Goal: Book appointment/travel/reservation

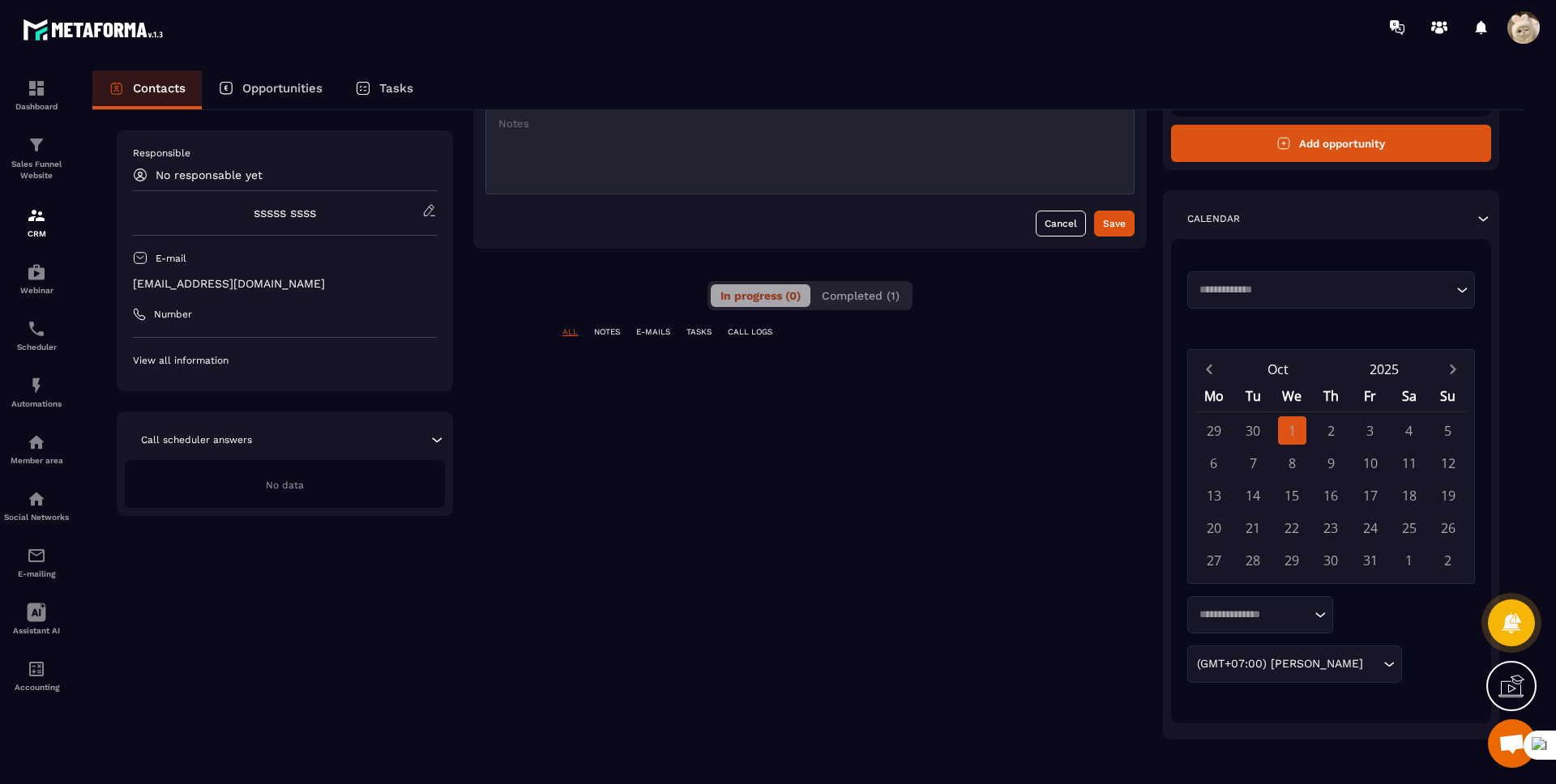
scroll to position [167, 0]
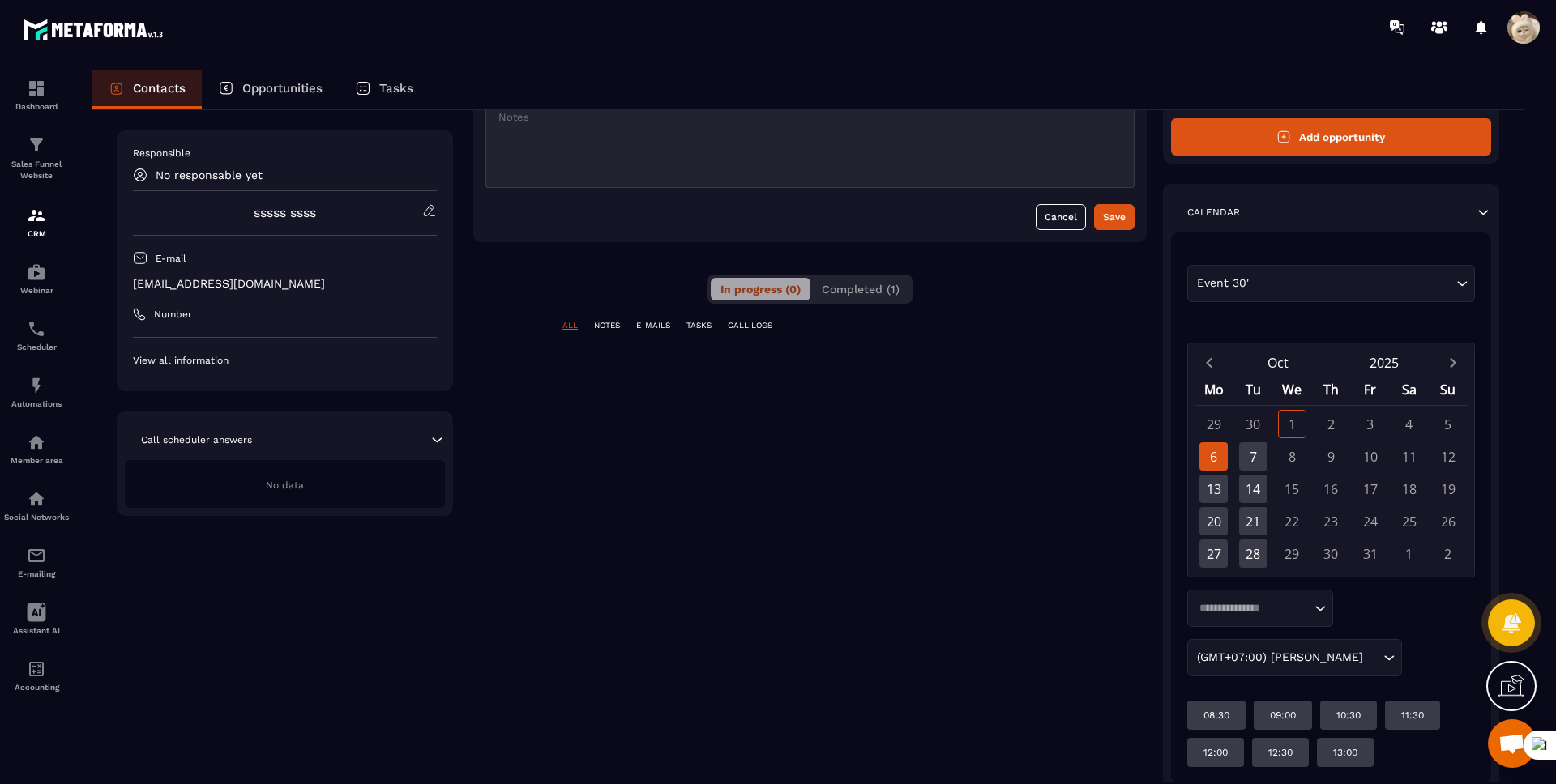
click at [1208, 455] on div "6" at bounding box center [1213, 456] width 28 height 28
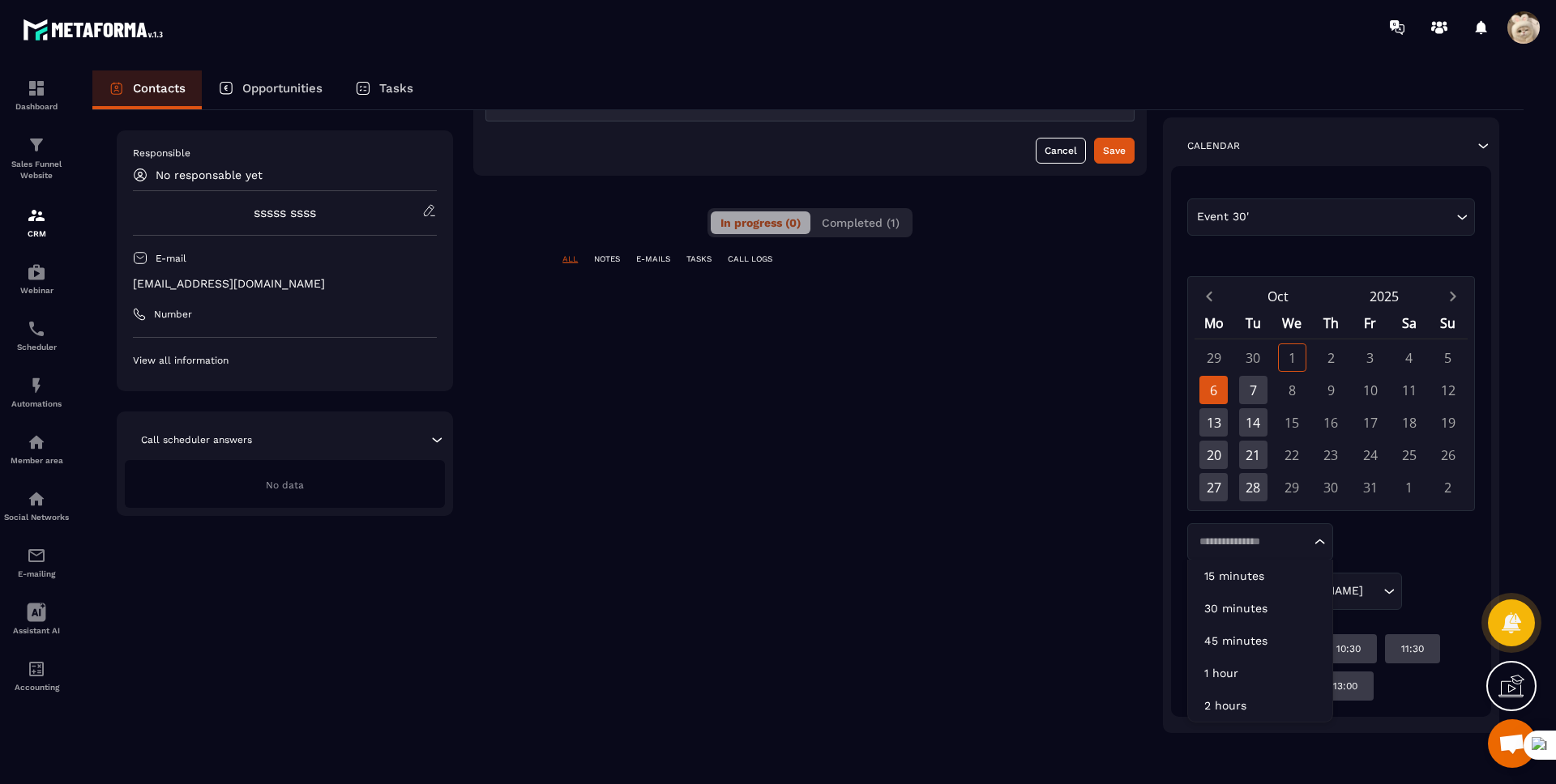
click at [1224, 550] on div "Loading..." at bounding box center [1260, 541] width 146 height 37
click at [1230, 676] on p "1 hour" at bounding box center [1259, 673] width 111 height 16
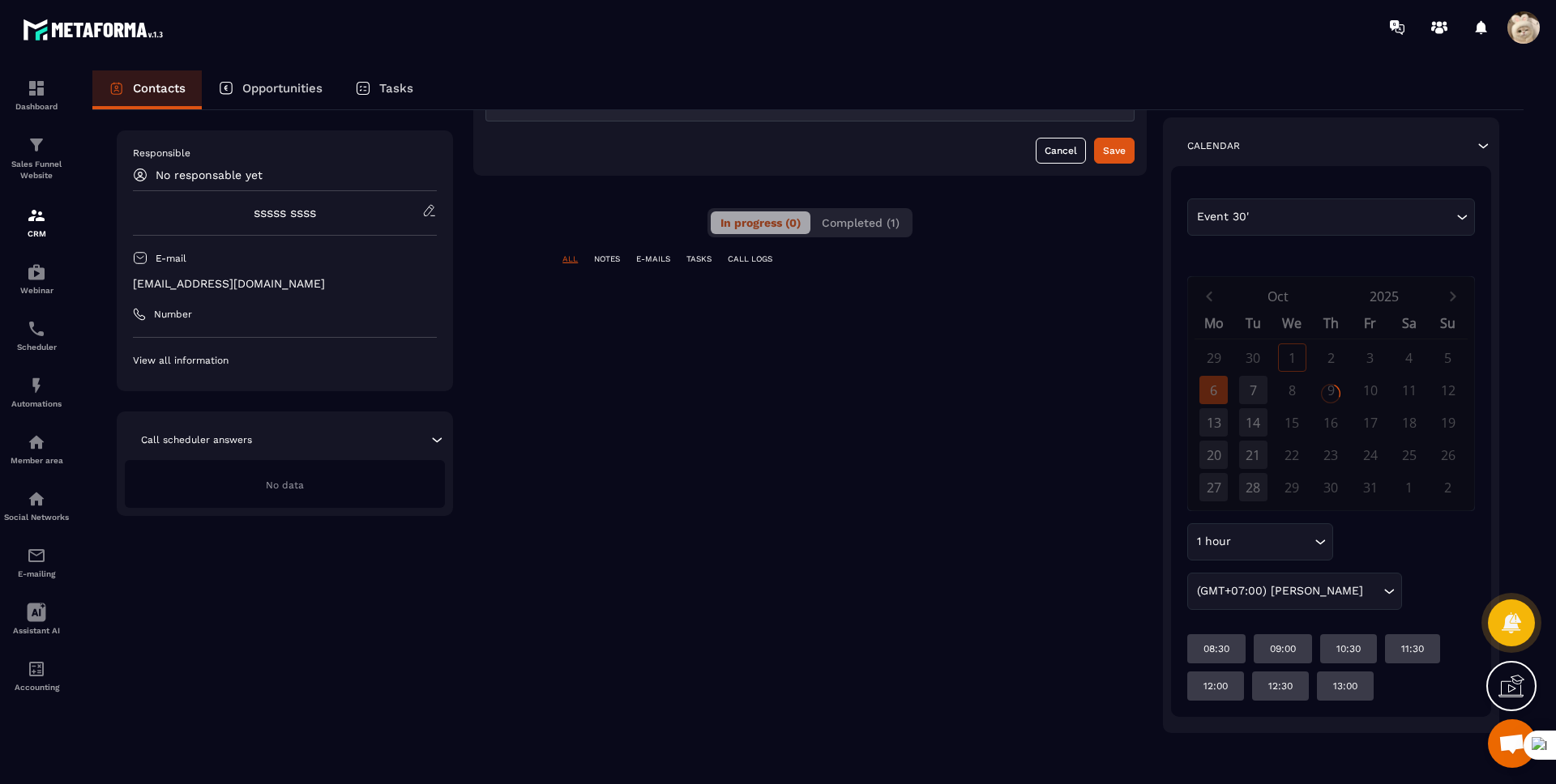
scroll to position [196, 0]
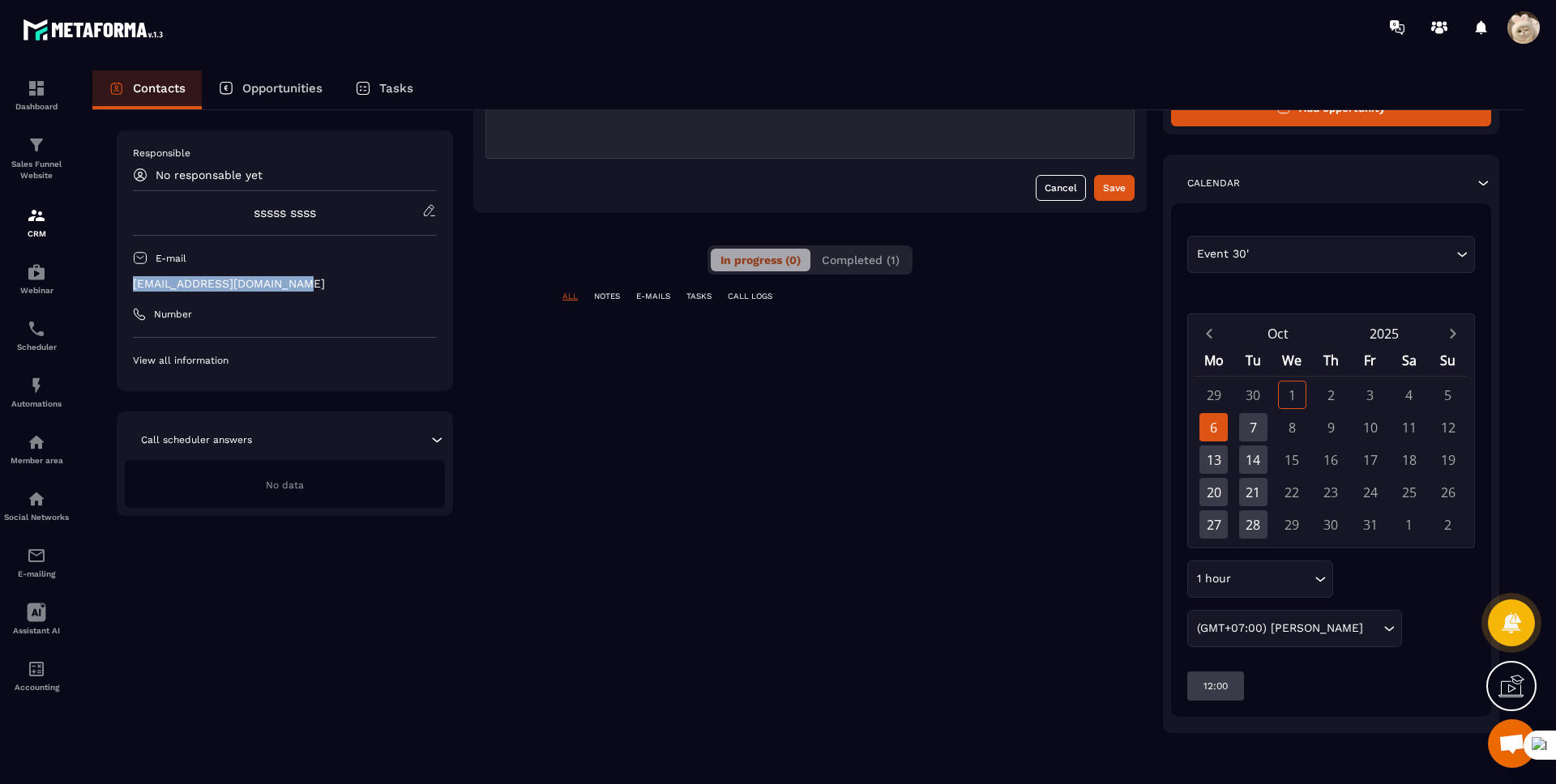
drag, startPoint x: 315, startPoint y: 281, endPoint x: 133, endPoint y: 288, distance: 182.1
click at [133, 288] on p "[EMAIL_ADDRESS][DOMAIN_NAME]" at bounding box center [285, 284] width 304 height 16
copy p "[EMAIL_ADDRESS][DOMAIN_NAME]"
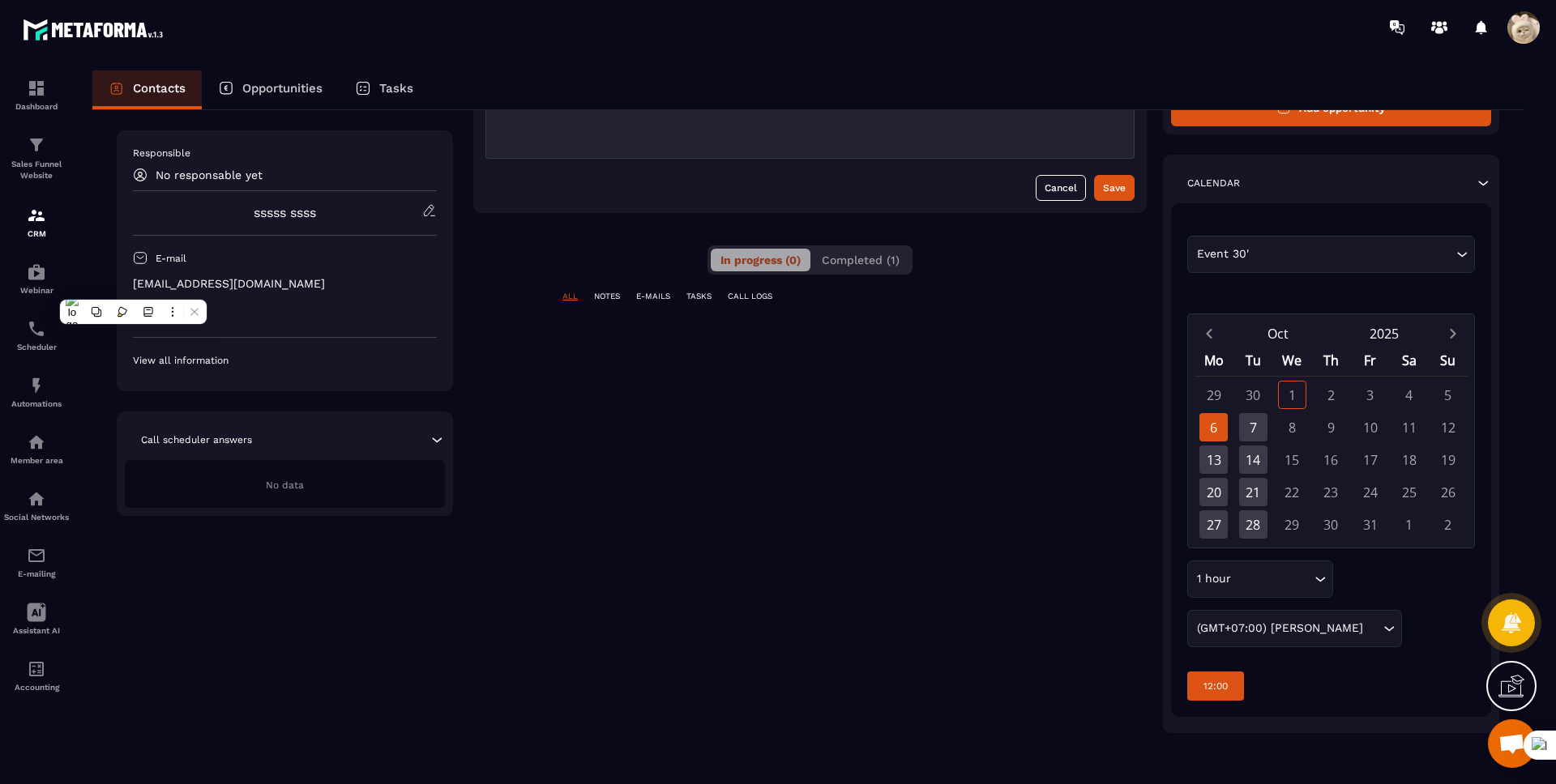
click at [1222, 690] on p "12:00" at bounding box center [1215, 686] width 24 height 13
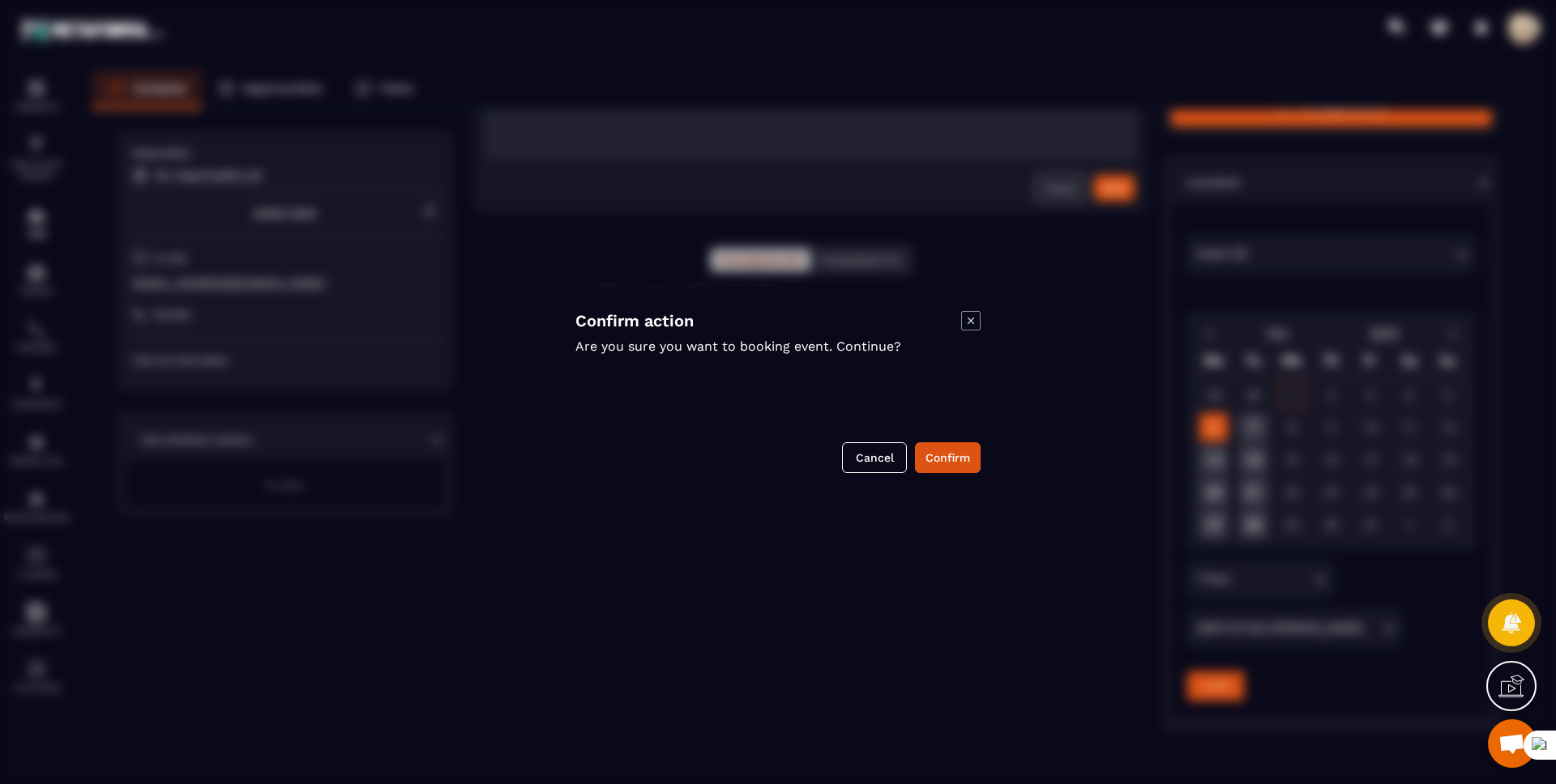
click at [967, 325] on icon "Modal window" at bounding box center [971, 320] width 20 height 20
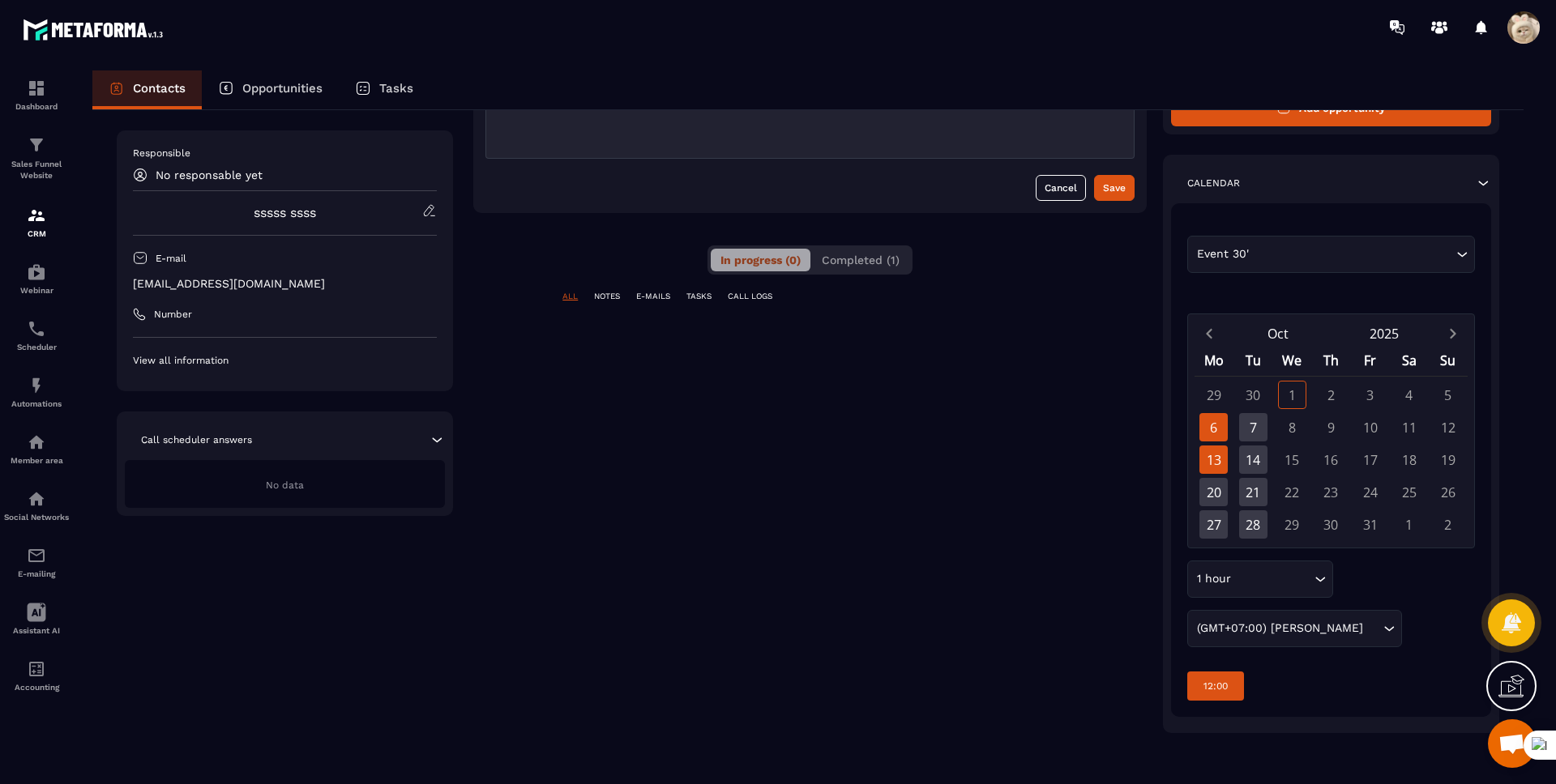
click at [1209, 456] on div "13" at bounding box center [1213, 459] width 28 height 28
click at [1221, 692] on p "09:00" at bounding box center [1216, 686] width 26 height 13
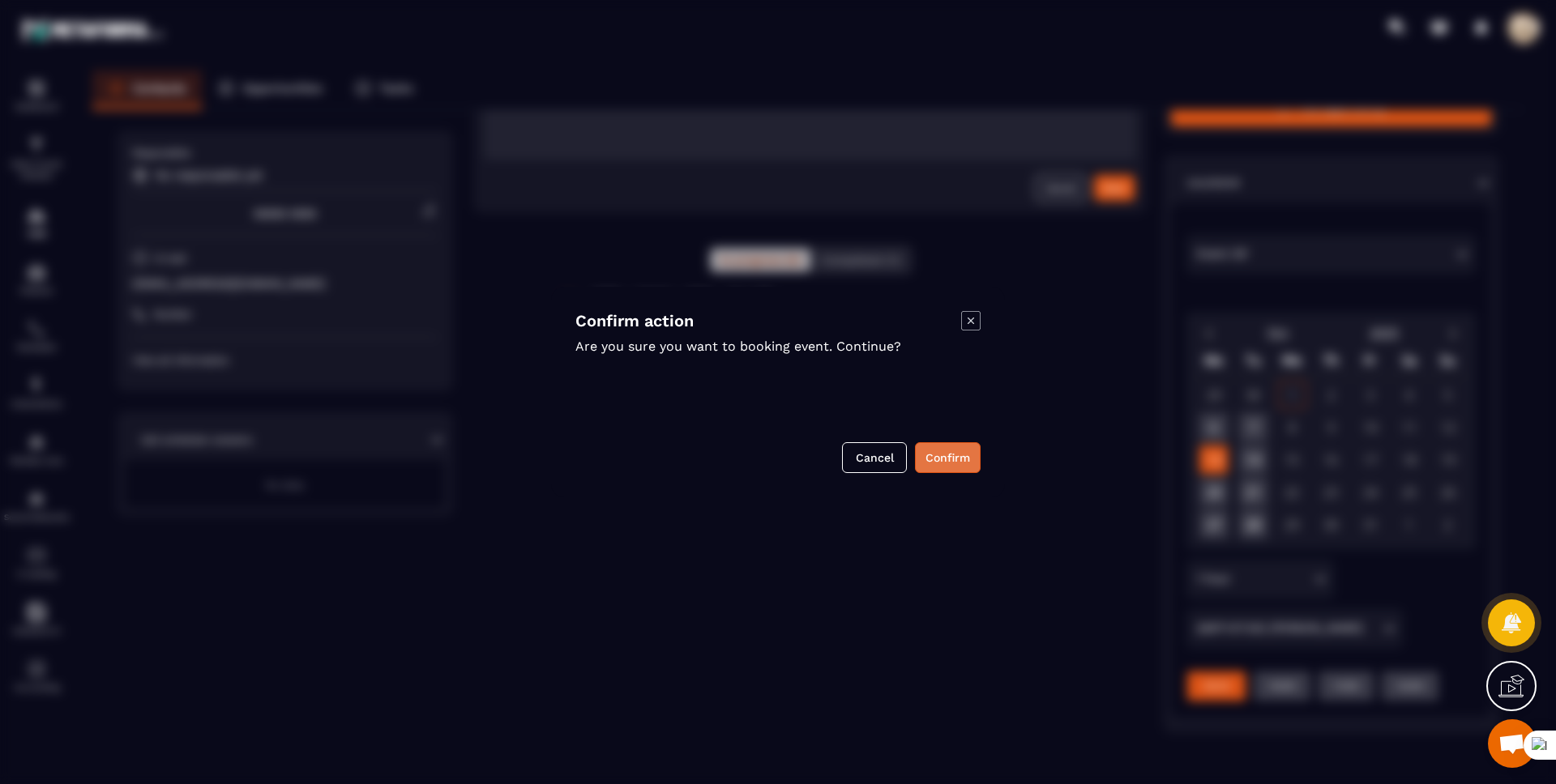
click at [950, 456] on button "Confirm" at bounding box center [947, 458] width 66 height 31
click at [950, 456] on div "Cancel" at bounding box center [777, 458] width 405 height 31
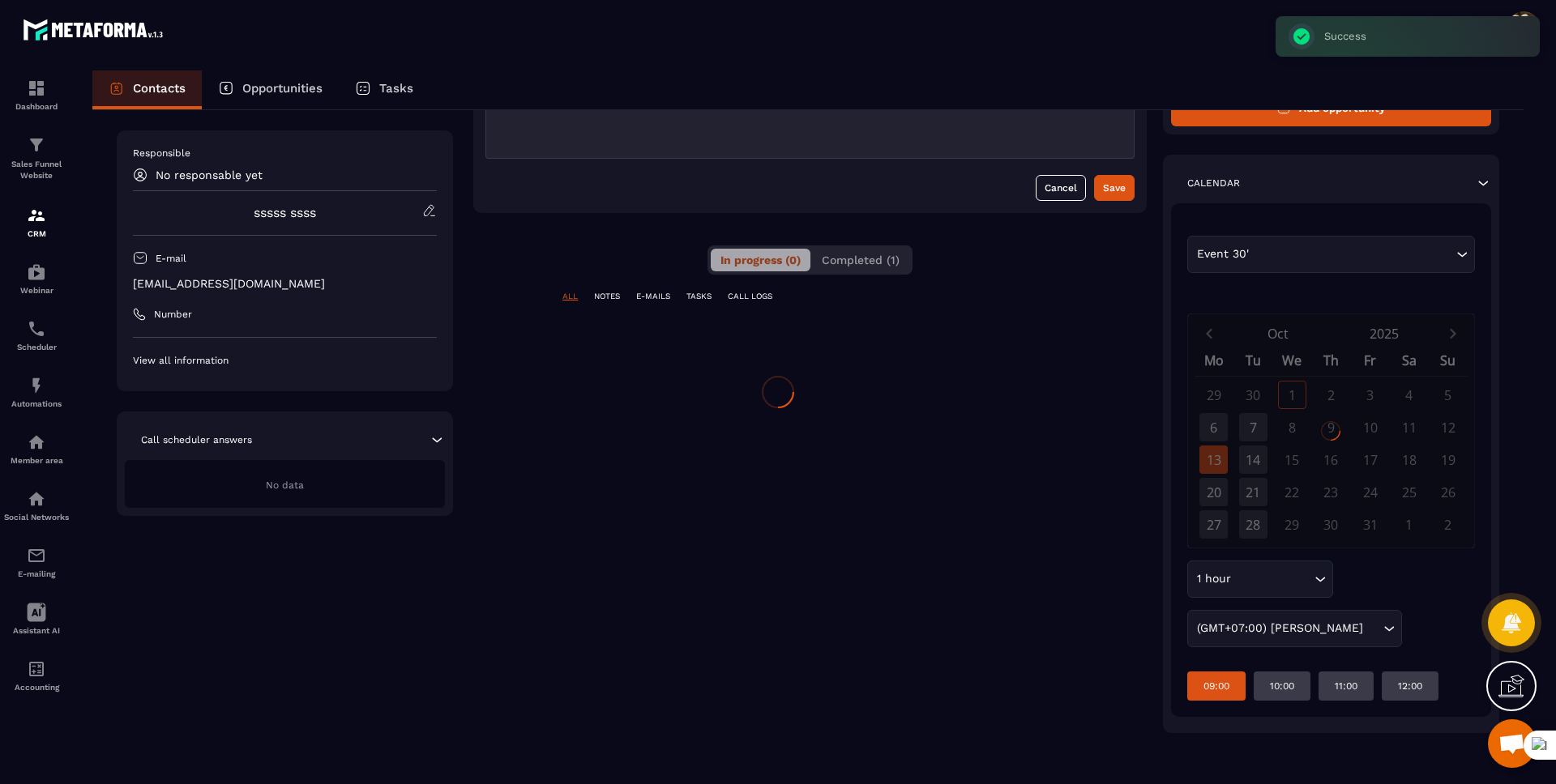
scroll to position [167, 0]
